Goal: Find specific page/section: Find specific page/section

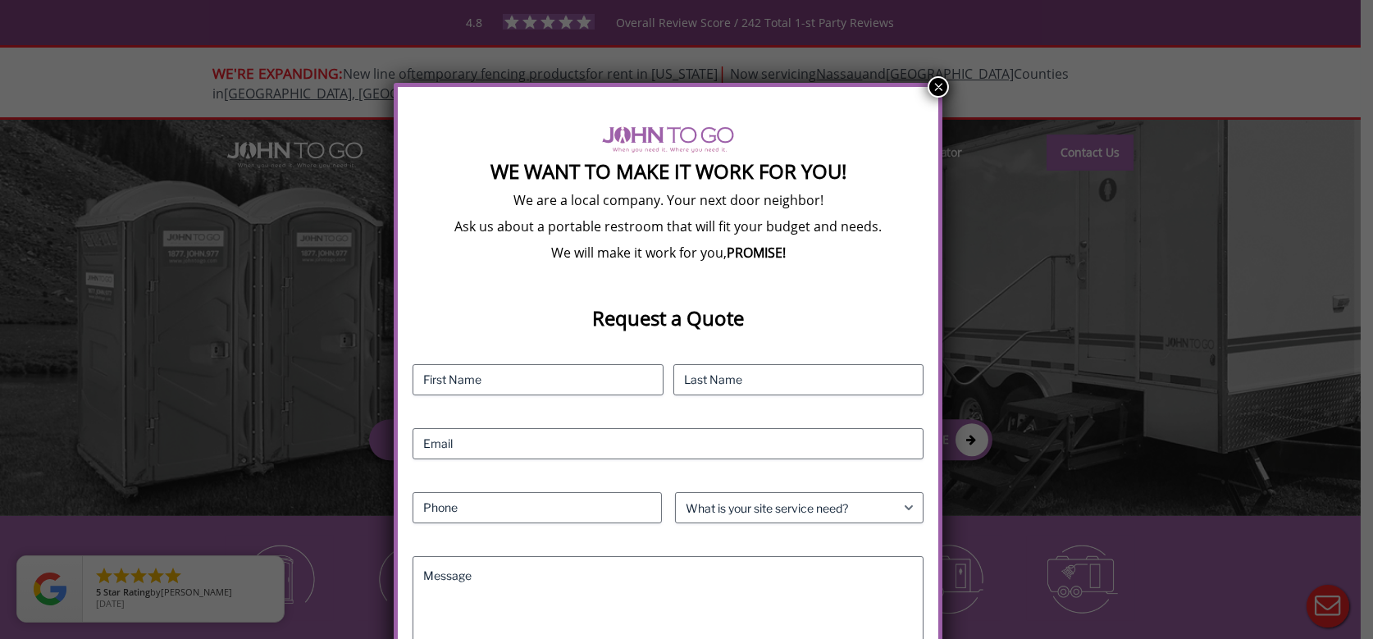
click at [937, 86] on button "×" at bounding box center [938, 86] width 21 height 21
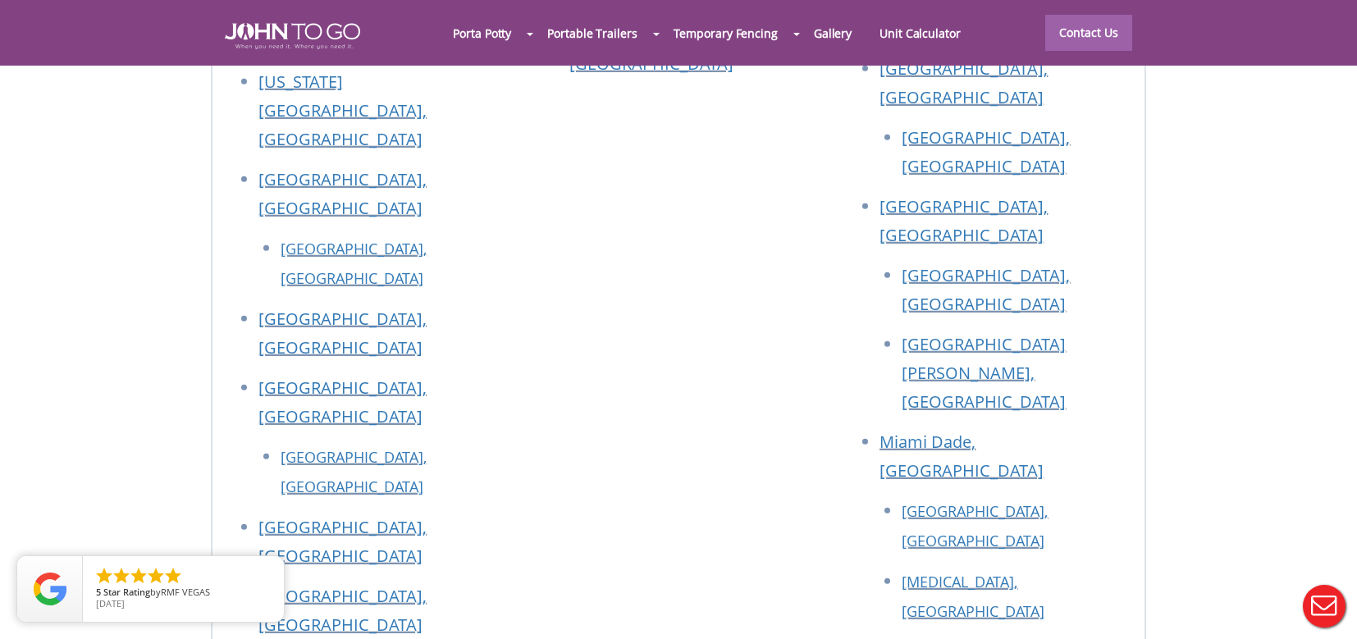
scroll to position [6670, 0]
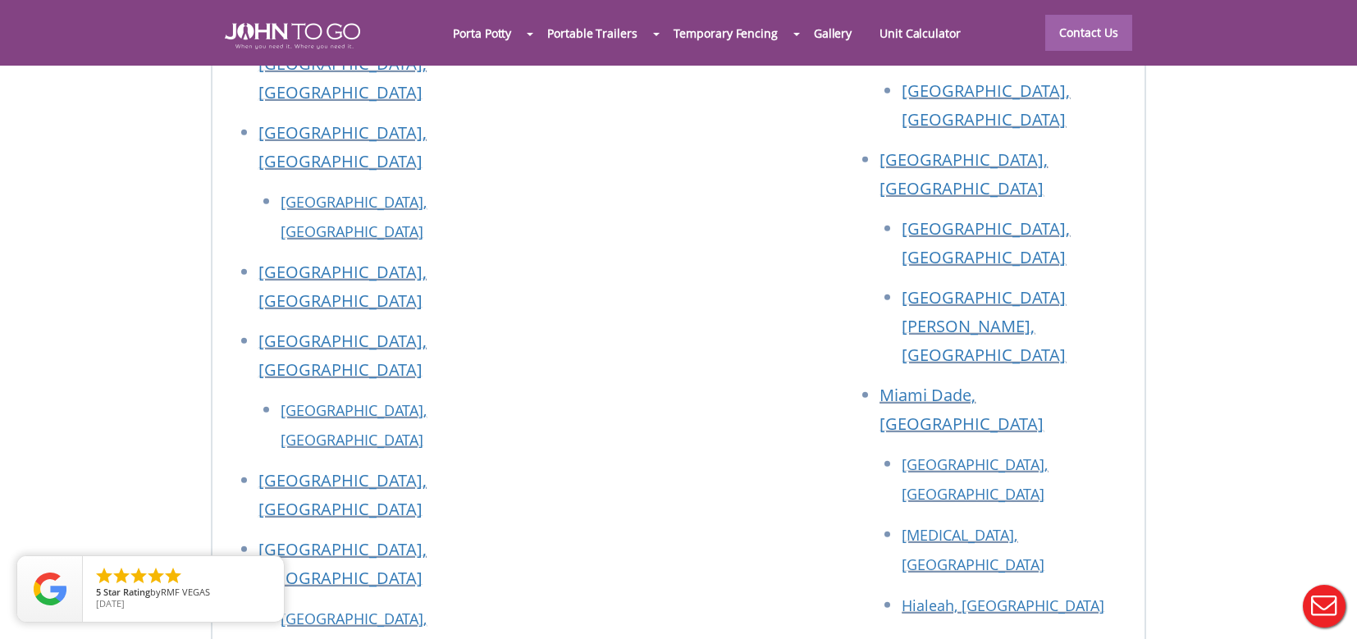
click at [937, 489] on div at bounding box center [678, 319] width 1357 height 639
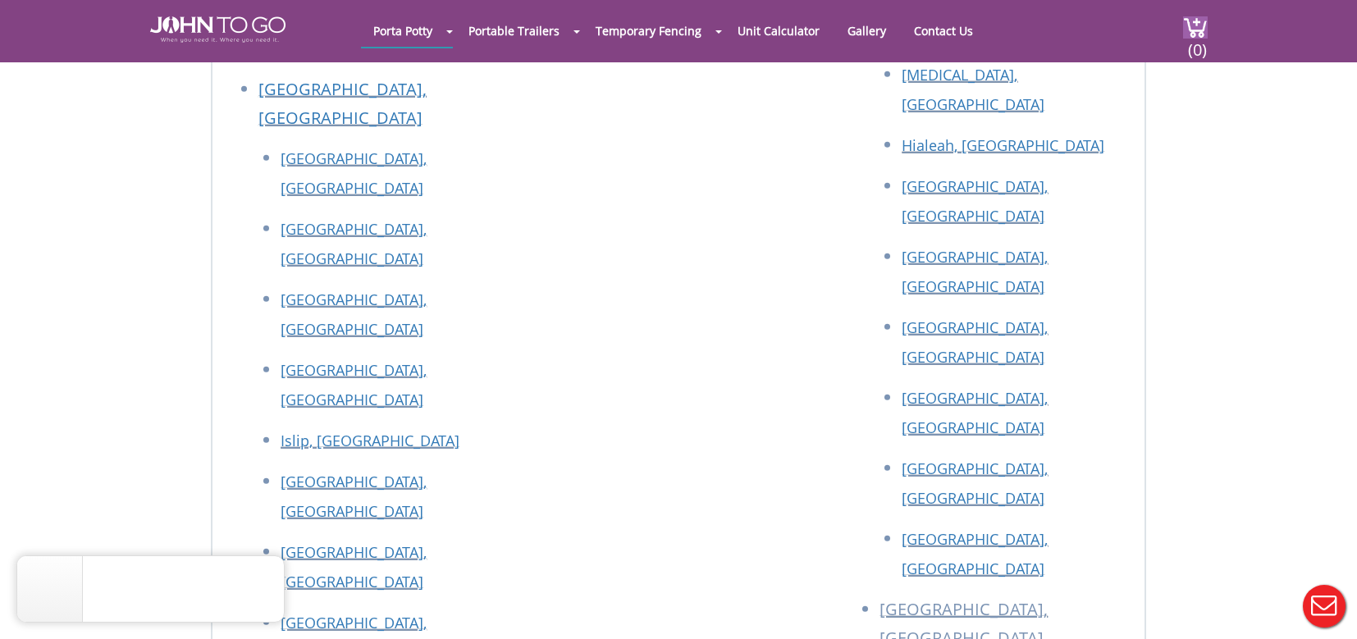
scroll to position [8780, 0]
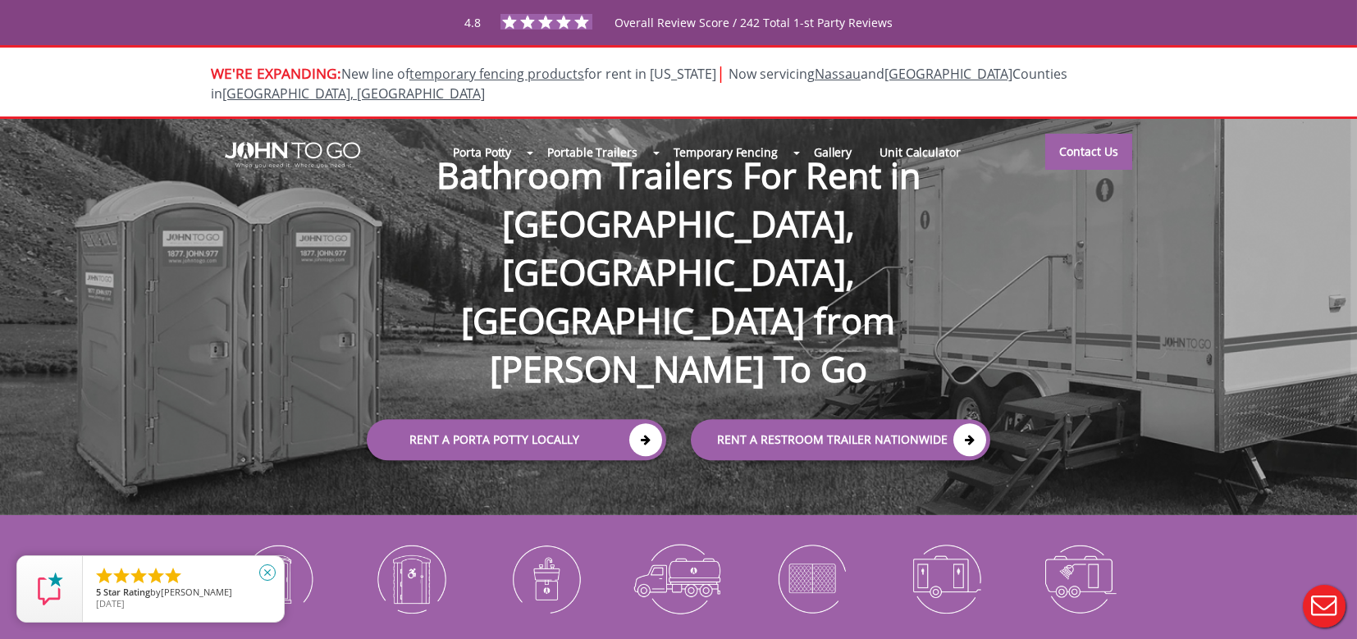
click at [270, 568] on icon "close" at bounding box center [267, 572] width 16 height 16
